Goal: Information Seeking & Learning: Check status

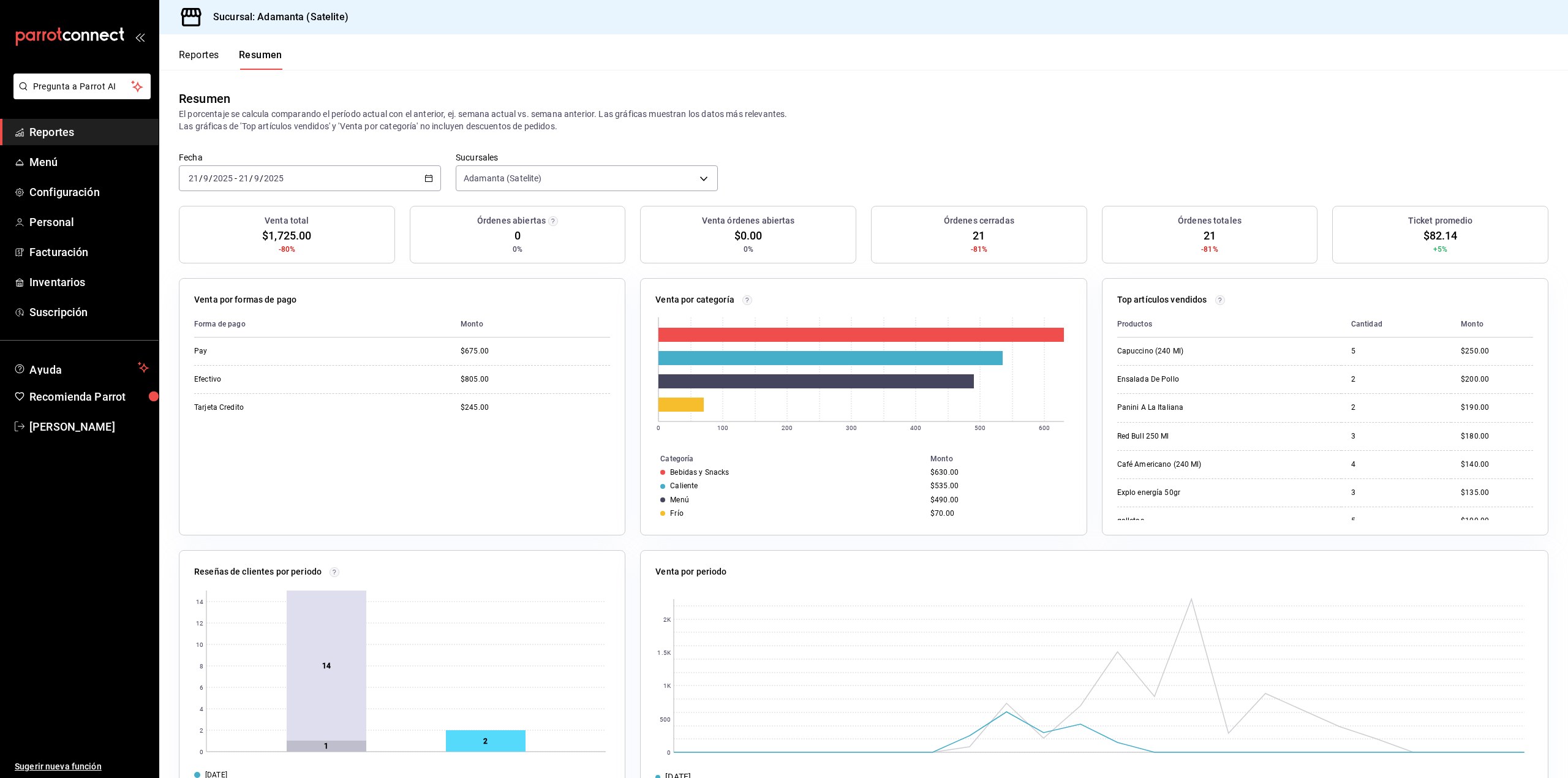
click at [50, 136] on span "Reportes" at bounding box center [89, 132] width 119 height 17
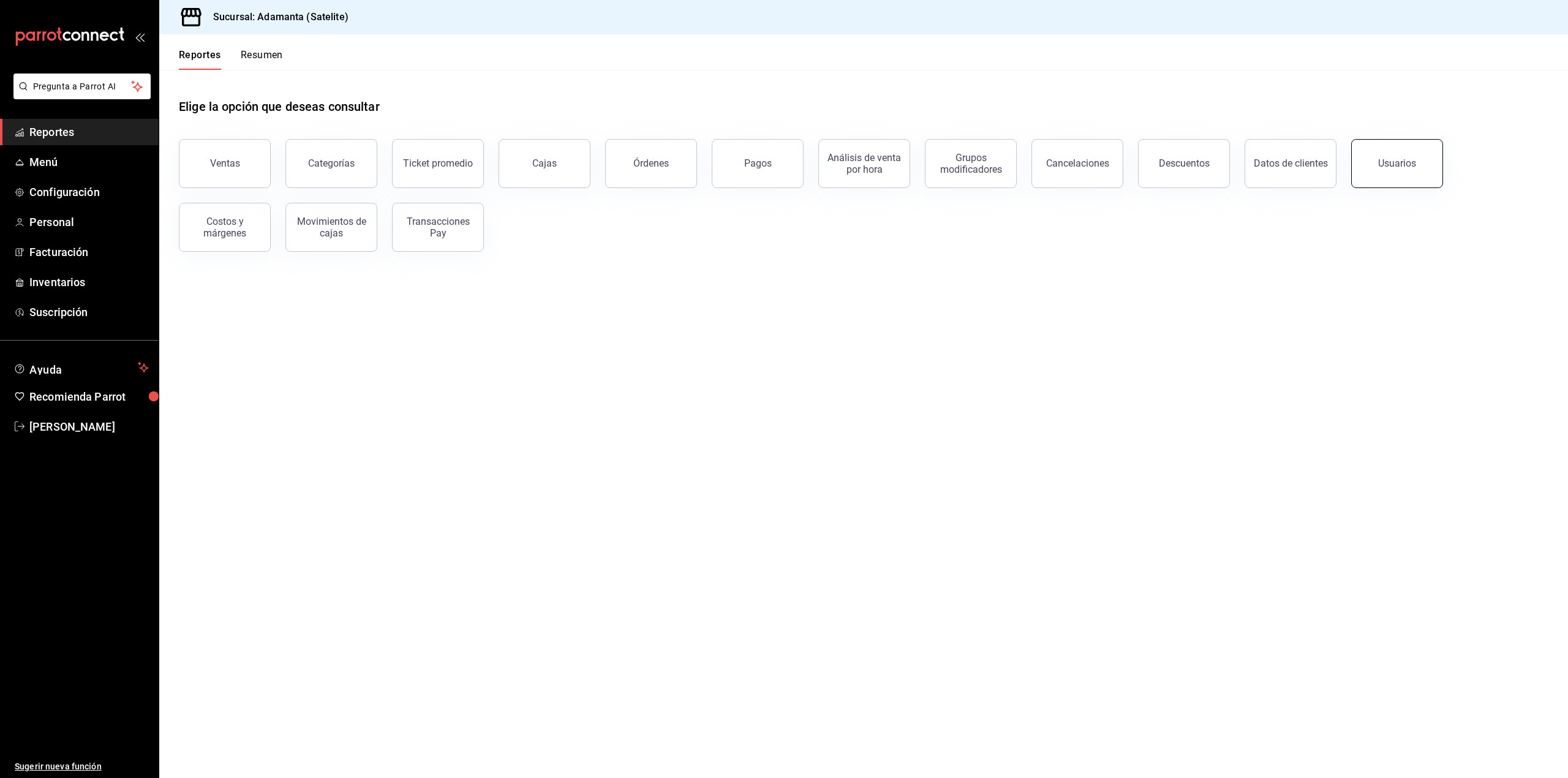
click at [1399, 168] on div "Usuarios" at bounding box center [1397, 163] width 38 height 11
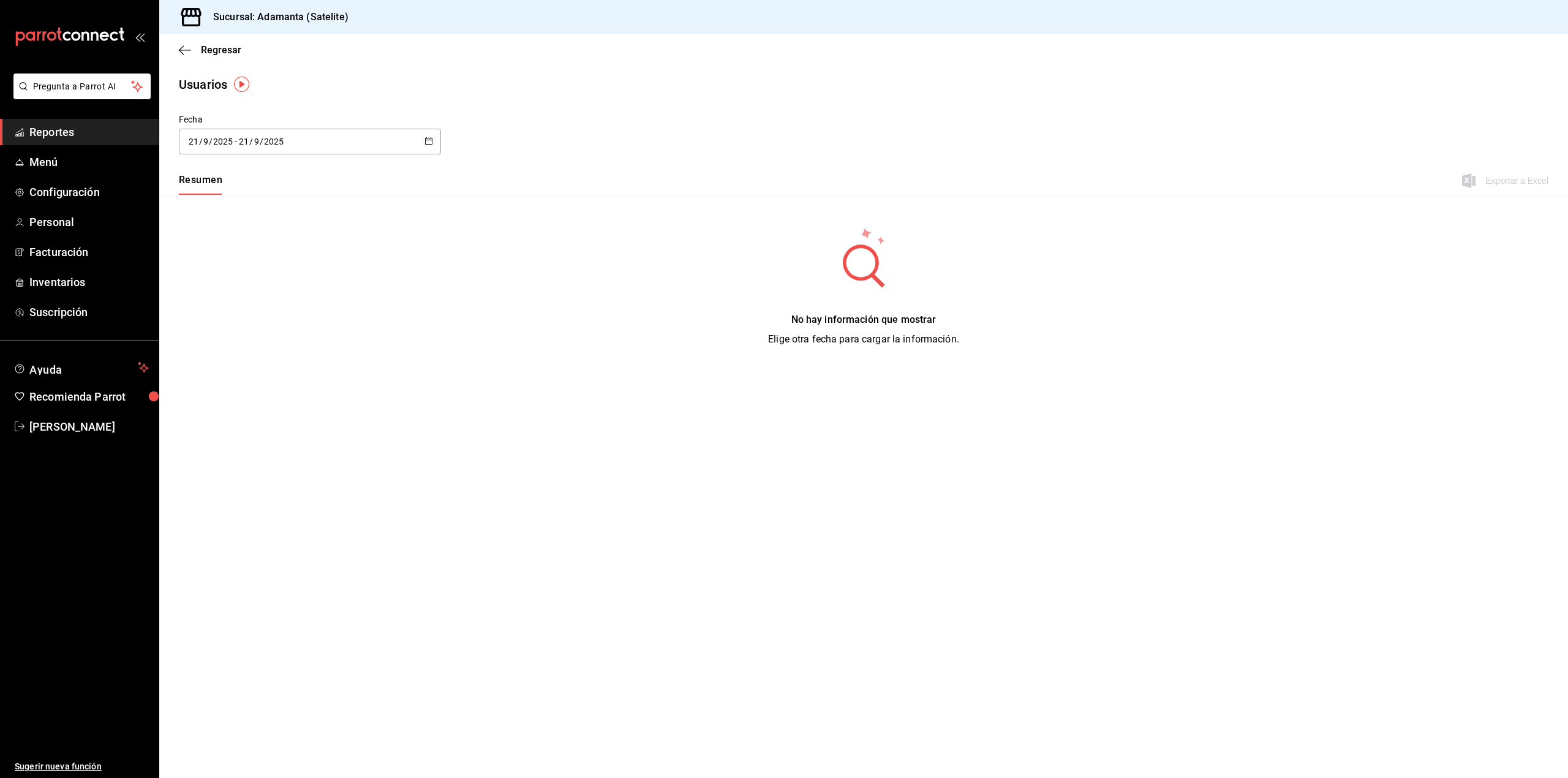
click at [425, 139] on icon "button" at bounding box center [429, 141] width 9 height 9
click at [210, 204] on li "Ayer" at bounding box center [237, 208] width 116 height 27
type input "[DATE]"
type input "20"
type input "[DATE]"
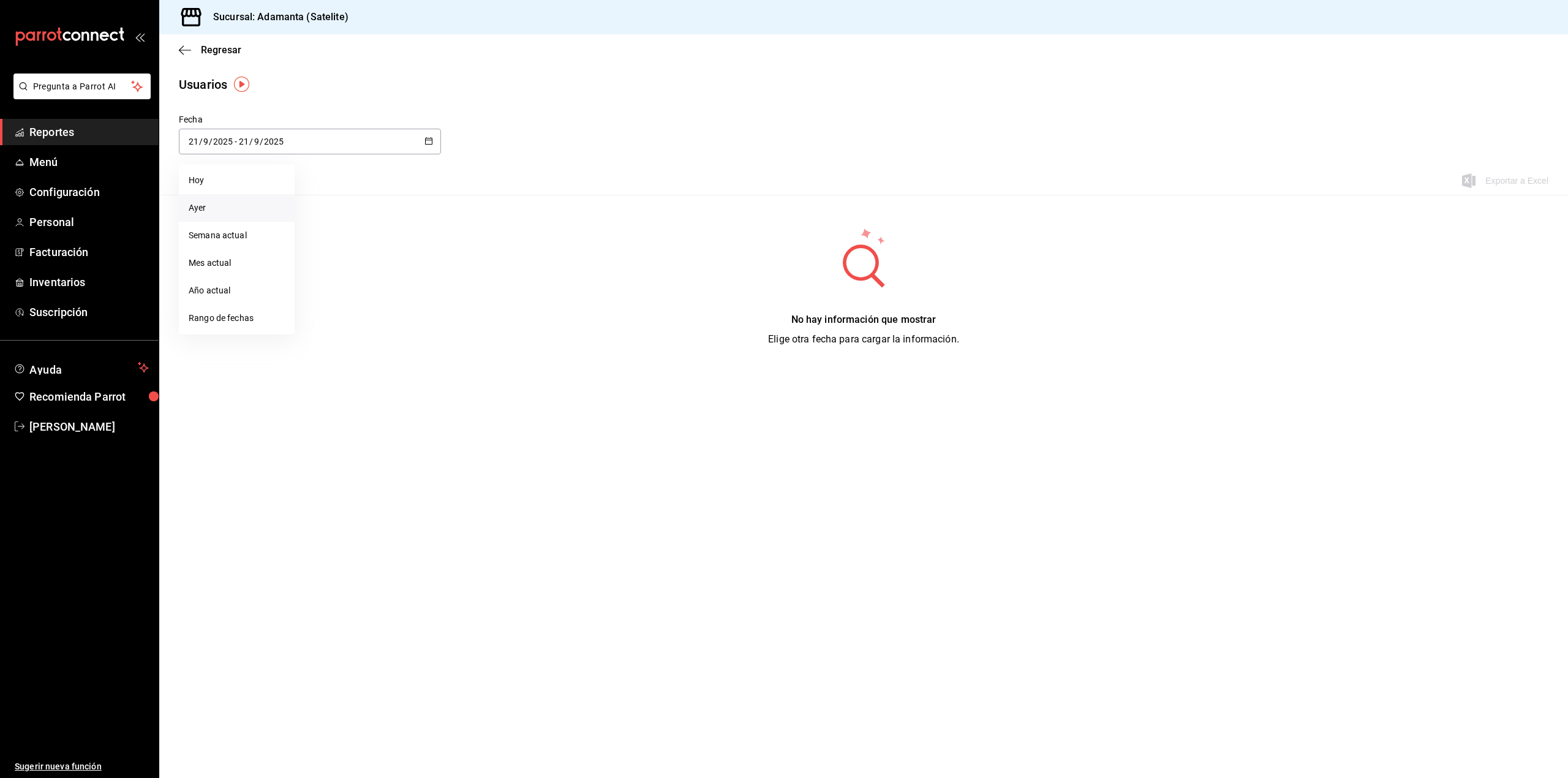
type input "20"
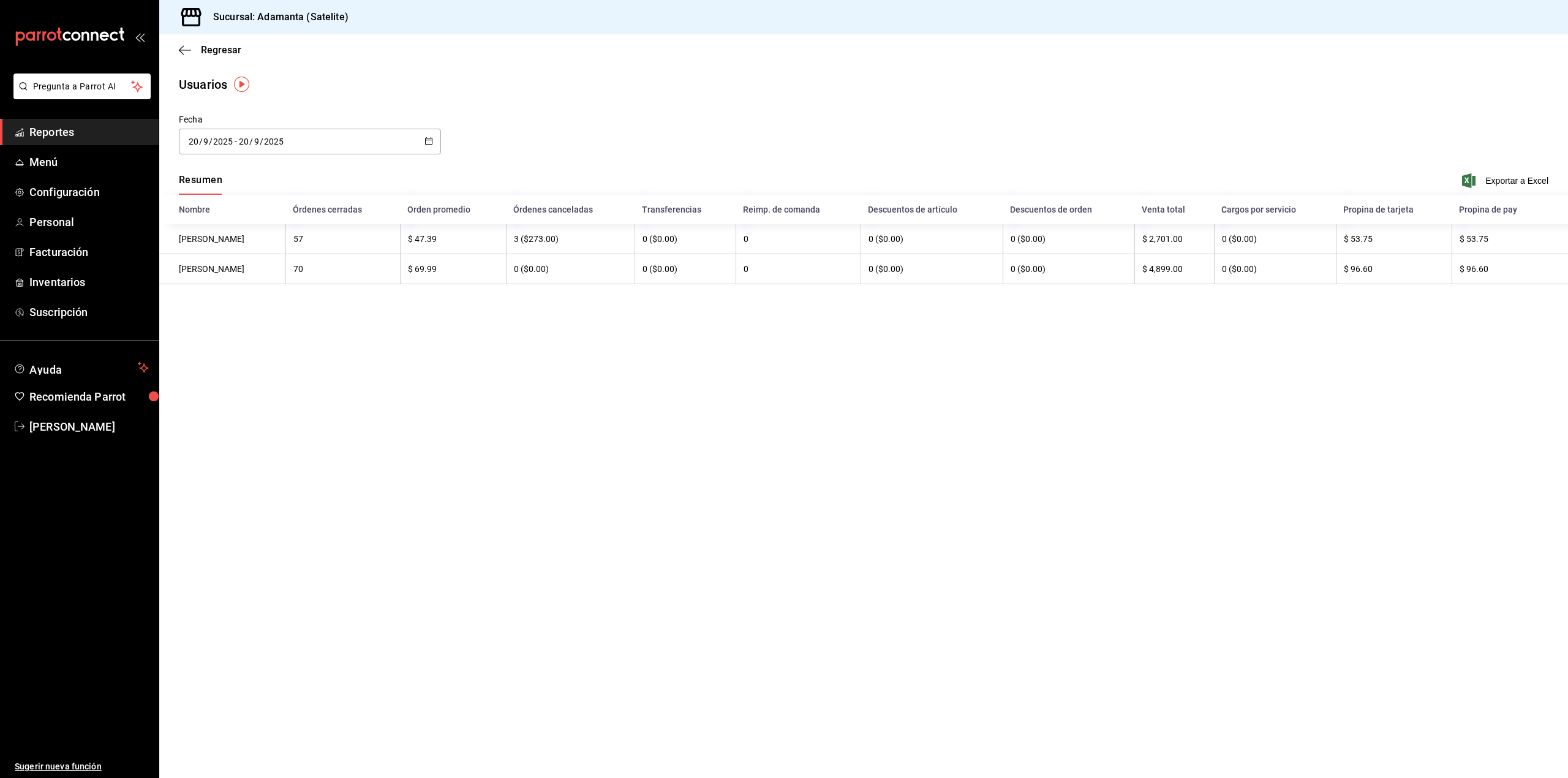
click at [427, 139] on icon "button" at bounding box center [429, 141] width 9 height 9
click at [241, 186] on li "Hoy" at bounding box center [237, 180] width 116 height 27
type input "[DATE]"
type input "21"
type input "[DATE]"
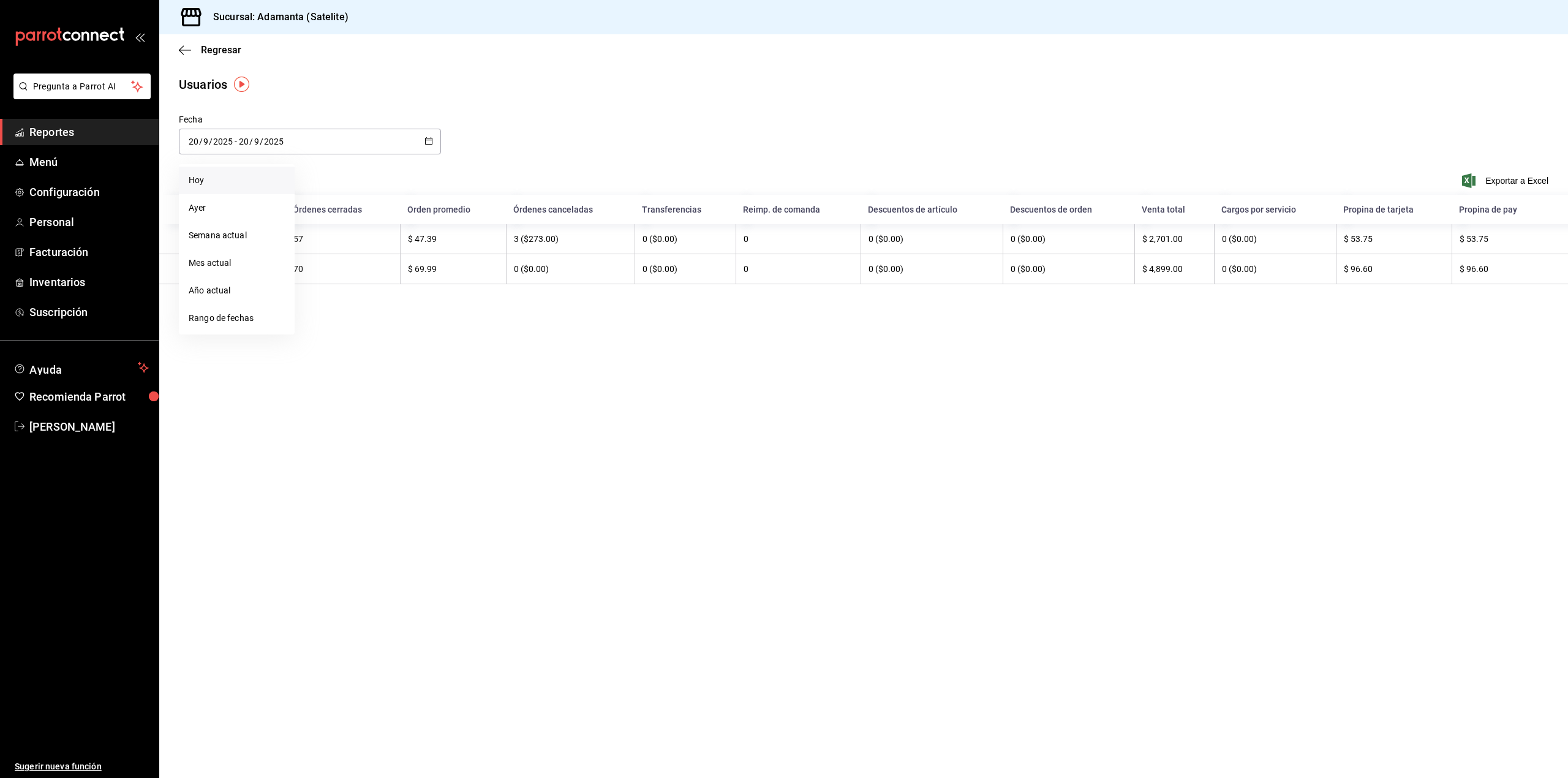
type input "21"
click at [429, 143] on \(Stroke\) "button" at bounding box center [428, 141] width 7 height 7
click at [220, 255] on li "Mes actual" at bounding box center [237, 263] width 116 height 27
type input "[DATE]"
type input "1"
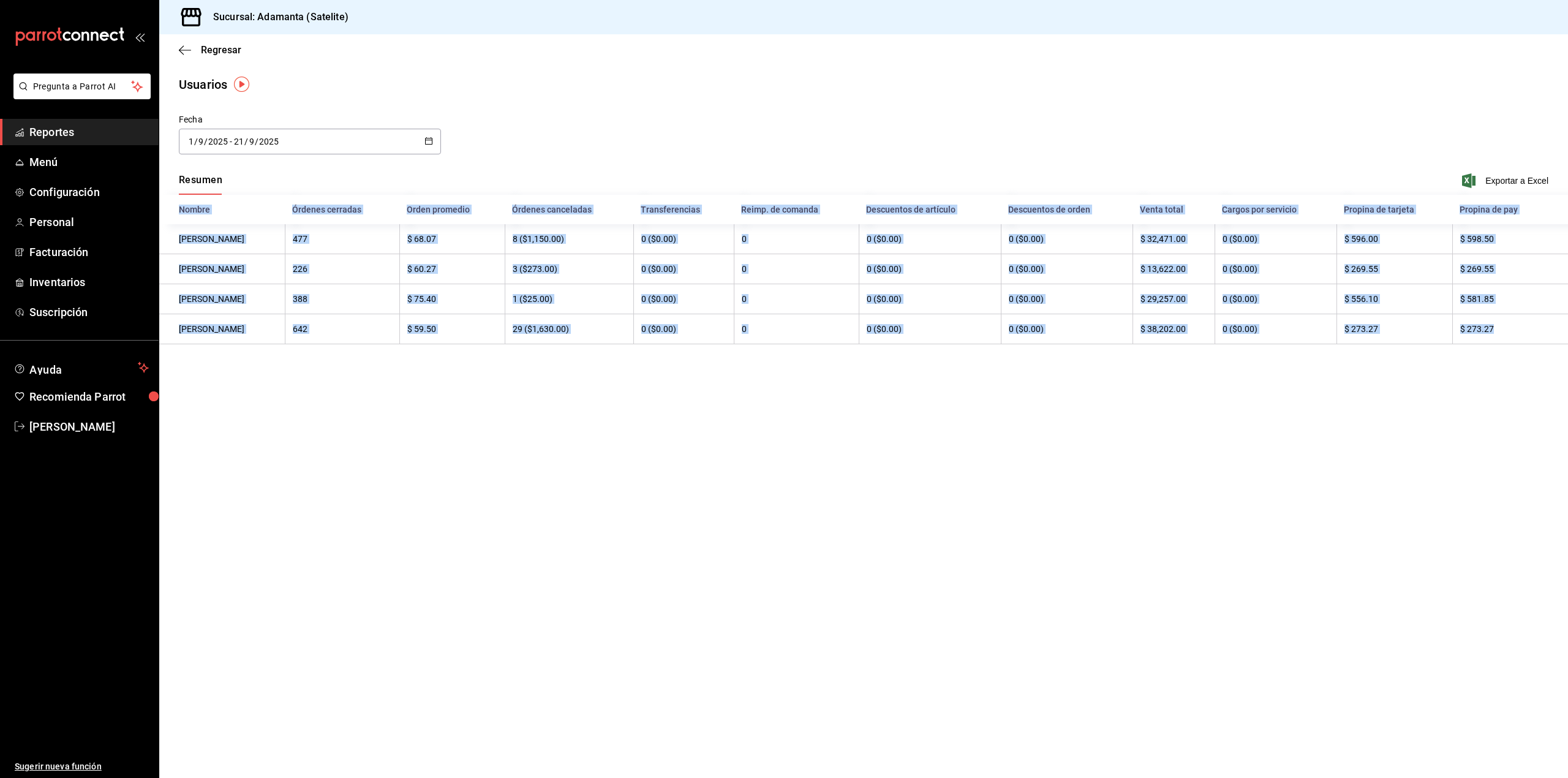
drag, startPoint x: 1520, startPoint y: 329, endPoint x: 736, endPoint y: 361, distance: 784.7
click at [736, 361] on div "Fecha [DATE] [DATE] - [DATE] [DATE] Resumen Exportar a Excel Nombre Órdenes cer…" at bounding box center [864, 239] width 1409 height 251
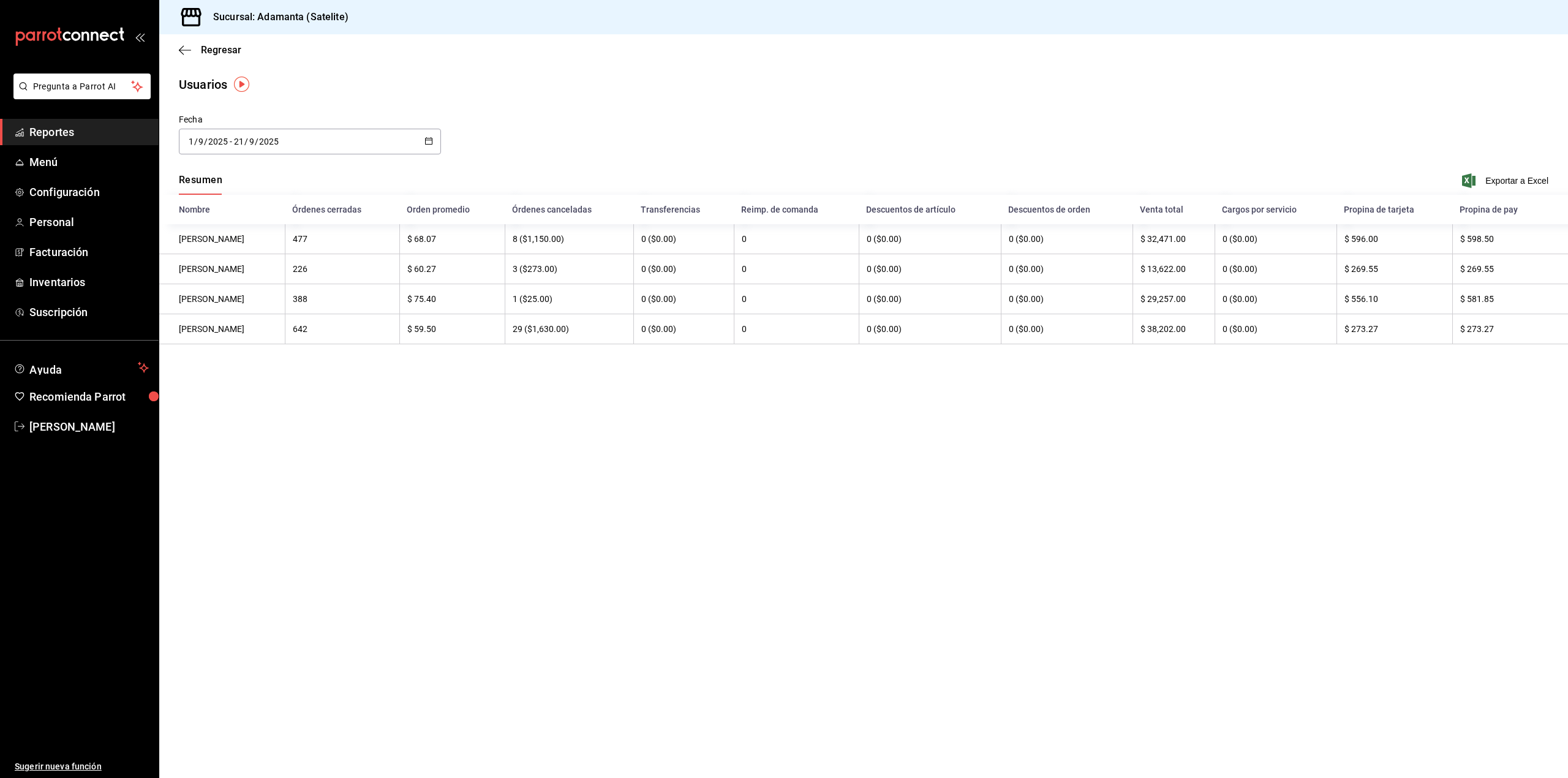
click at [1507, 299] on th "$ 581.85" at bounding box center [1510, 299] width 116 height 30
click at [388, 303] on th "388" at bounding box center [342, 299] width 114 height 30
drag, startPoint x: 620, startPoint y: 303, endPoint x: 1305, endPoint y: 303, distance: 685.0
click at [1305, 303] on tr "[PERSON_NAME] 388 $ 75.40 1 ($25.00) 0 ($0.00) 0 0 ($0.00) 0 ($0.00) $ 29,257.0…" at bounding box center [864, 299] width 1409 height 30
click at [1305, 303] on th "0 ($0.00)" at bounding box center [1276, 299] width 122 height 30
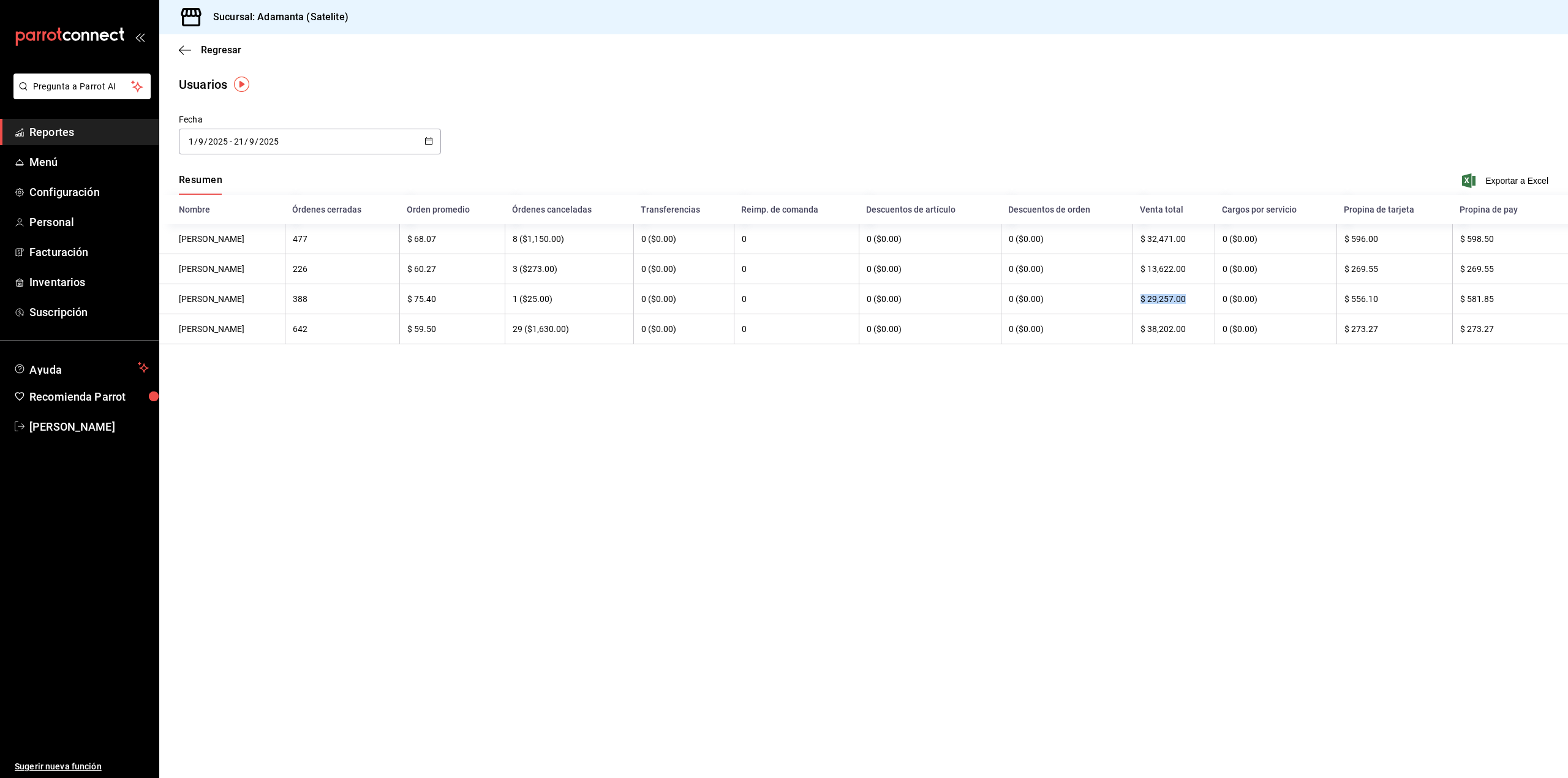
drag, startPoint x: 1214, startPoint y: 297, endPoint x: 1165, endPoint y: 296, distance: 49.0
click at [1165, 296] on th "$ 29,257.00" at bounding box center [1173, 299] width 82 height 30
drag, startPoint x: 1224, startPoint y: 266, endPoint x: 1163, endPoint y: 265, distance: 61.0
click at [1163, 265] on th "$ 13,622.00" at bounding box center [1173, 269] width 82 height 30
click at [80, 138] on span "Reportes" at bounding box center [89, 132] width 119 height 17
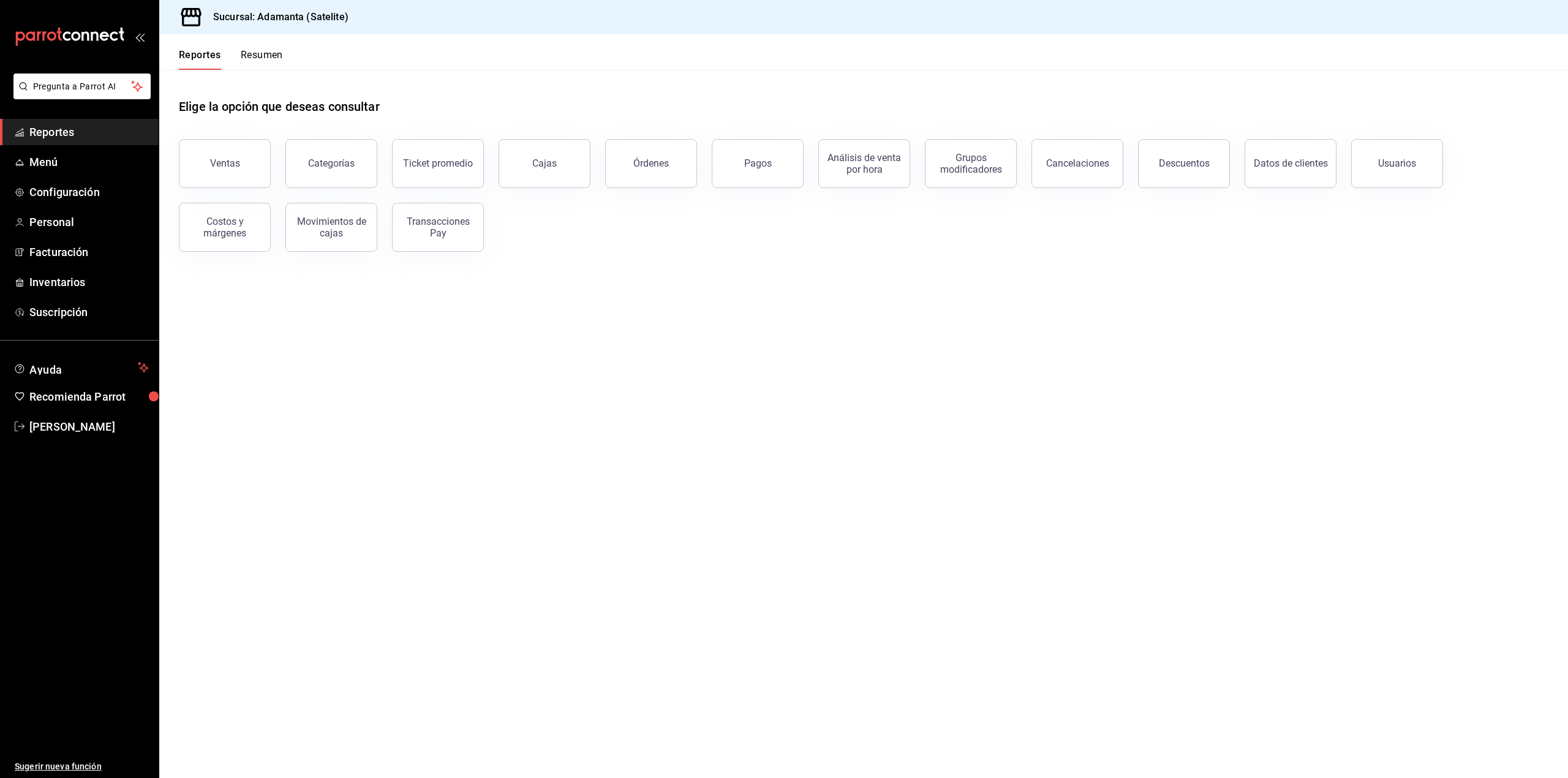
click at [260, 52] on button "Resumen" at bounding box center [261, 59] width 42 height 21
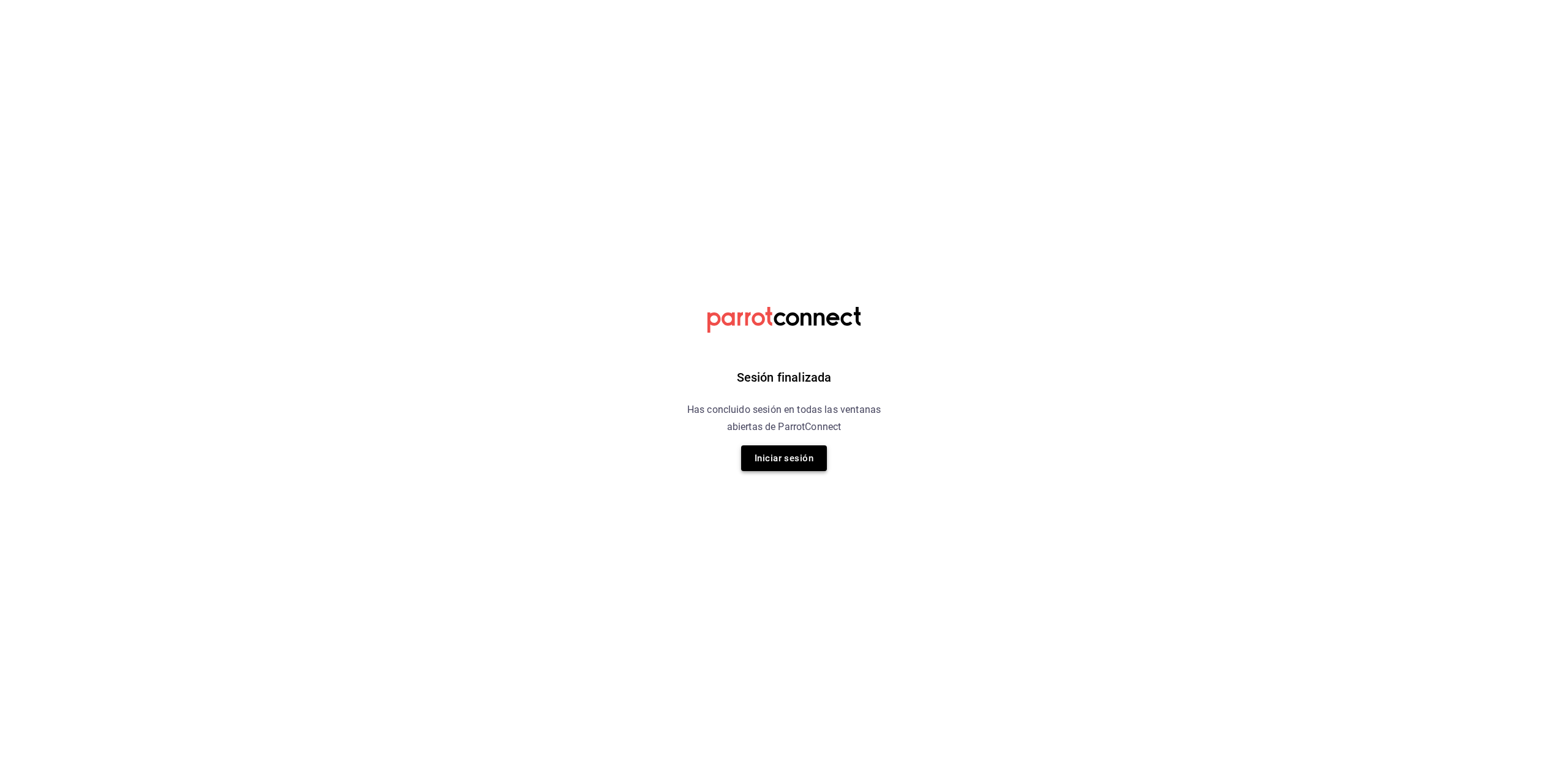
click at [795, 458] on button "Iniciar sesión" at bounding box center [784, 458] width 86 height 25
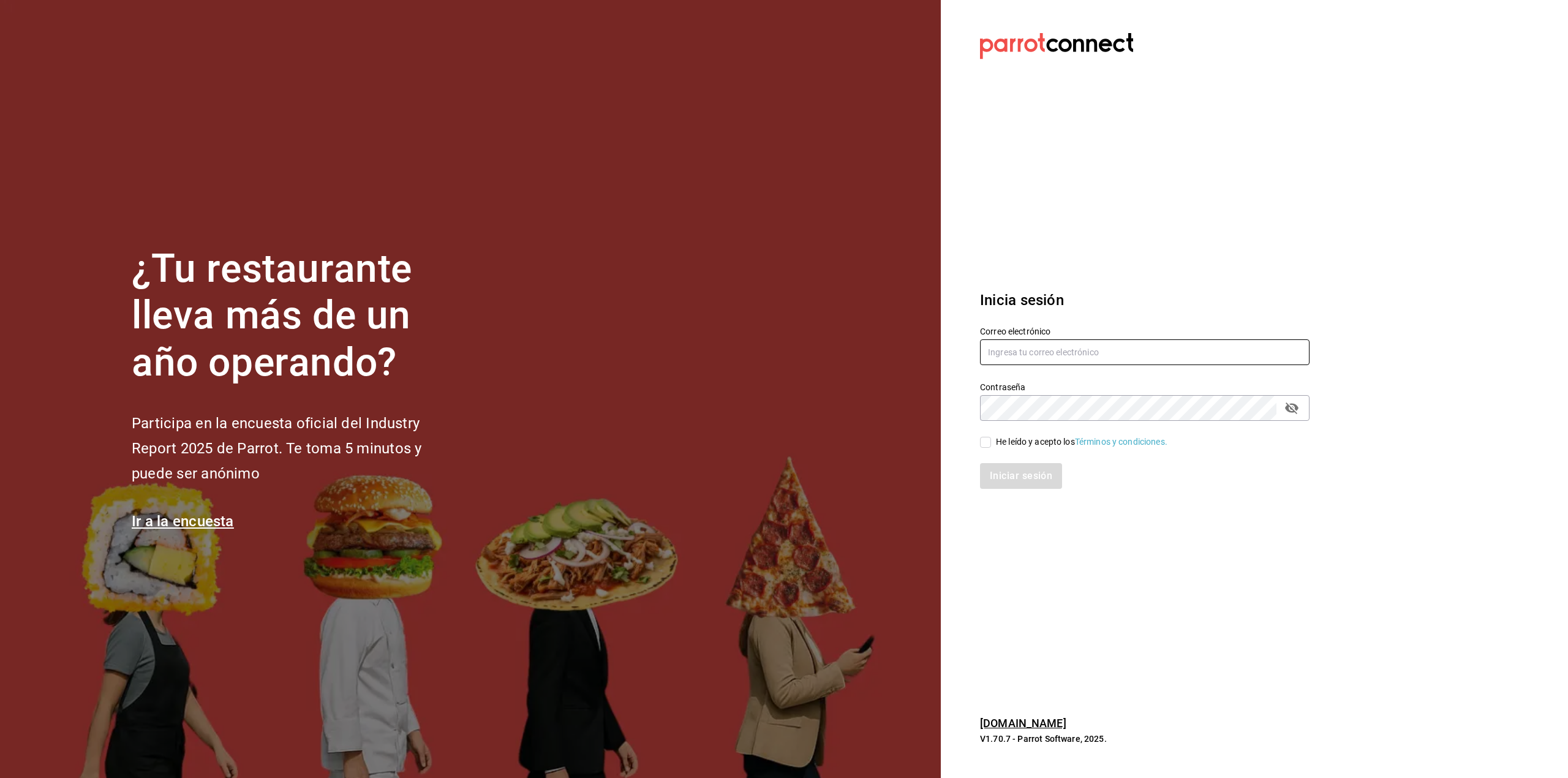
click at [1037, 358] on input "text" at bounding box center [1145, 352] width 330 height 25
type input "[EMAIL_ADDRESS][DOMAIN_NAME]"
click at [1003, 444] on div "He leído y acepto los Términos y condiciones." at bounding box center [1082, 442] width 172 height 13
click at [991, 444] on input "He leído y acepto los Términos y condiciones." at bounding box center [986, 442] width 11 height 11
checkbox input "true"
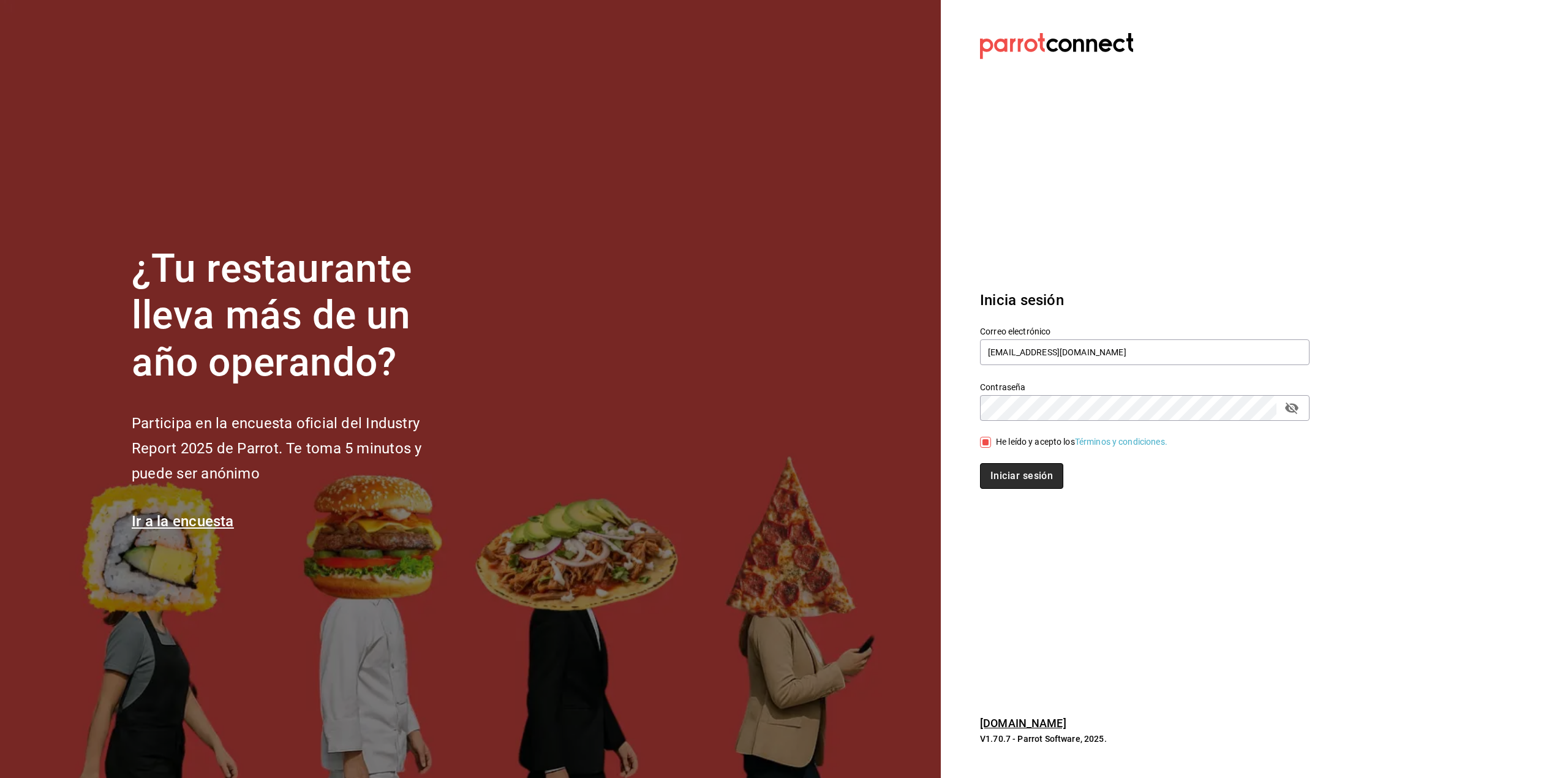
click at [1012, 471] on button "Iniciar sesión" at bounding box center [1022, 476] width 83 height 25
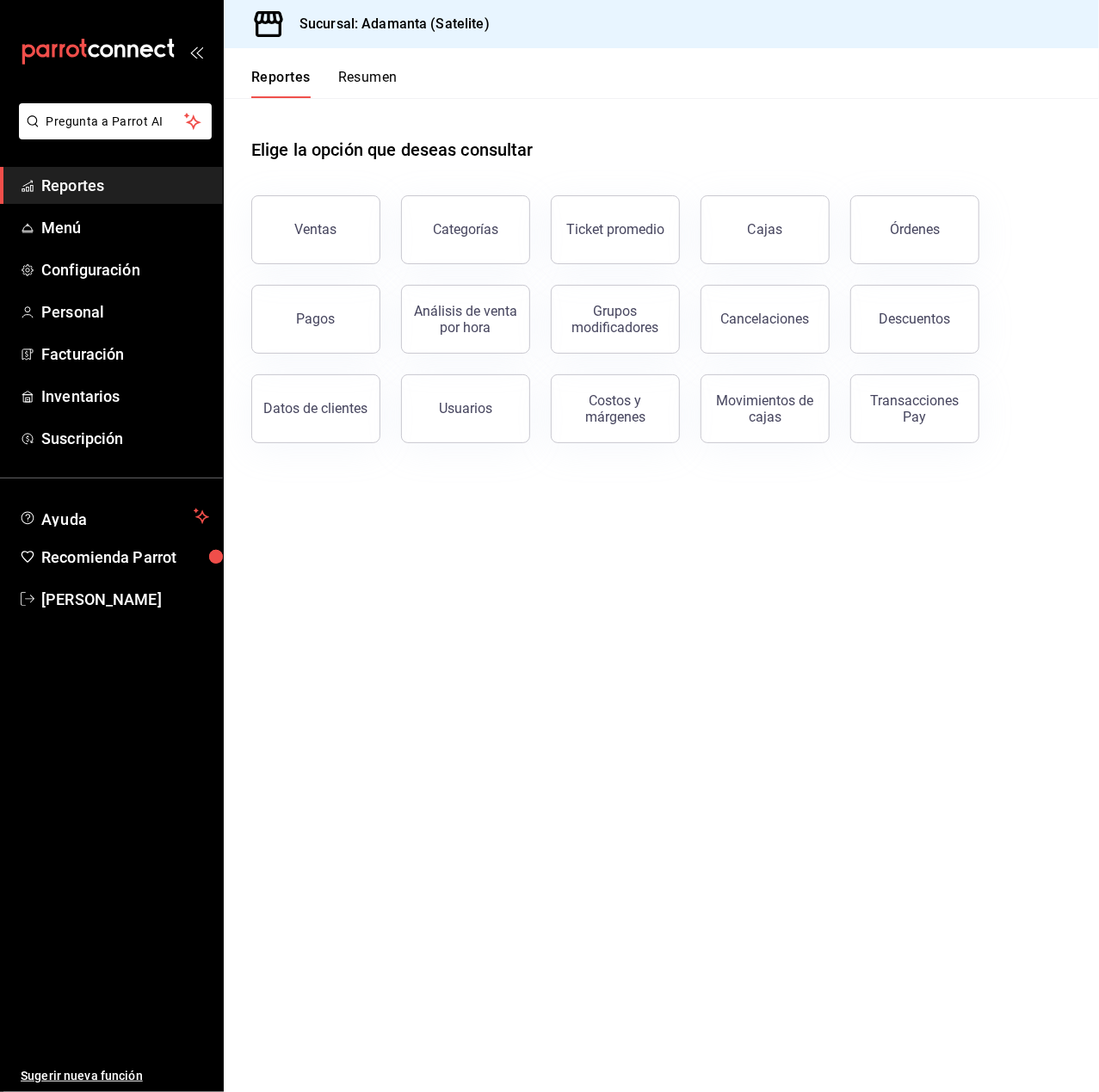
click at [373, 77] on button "Resumen" at bounding box center [367, 83] width 59 height 29
